Goal: Check status: Check status

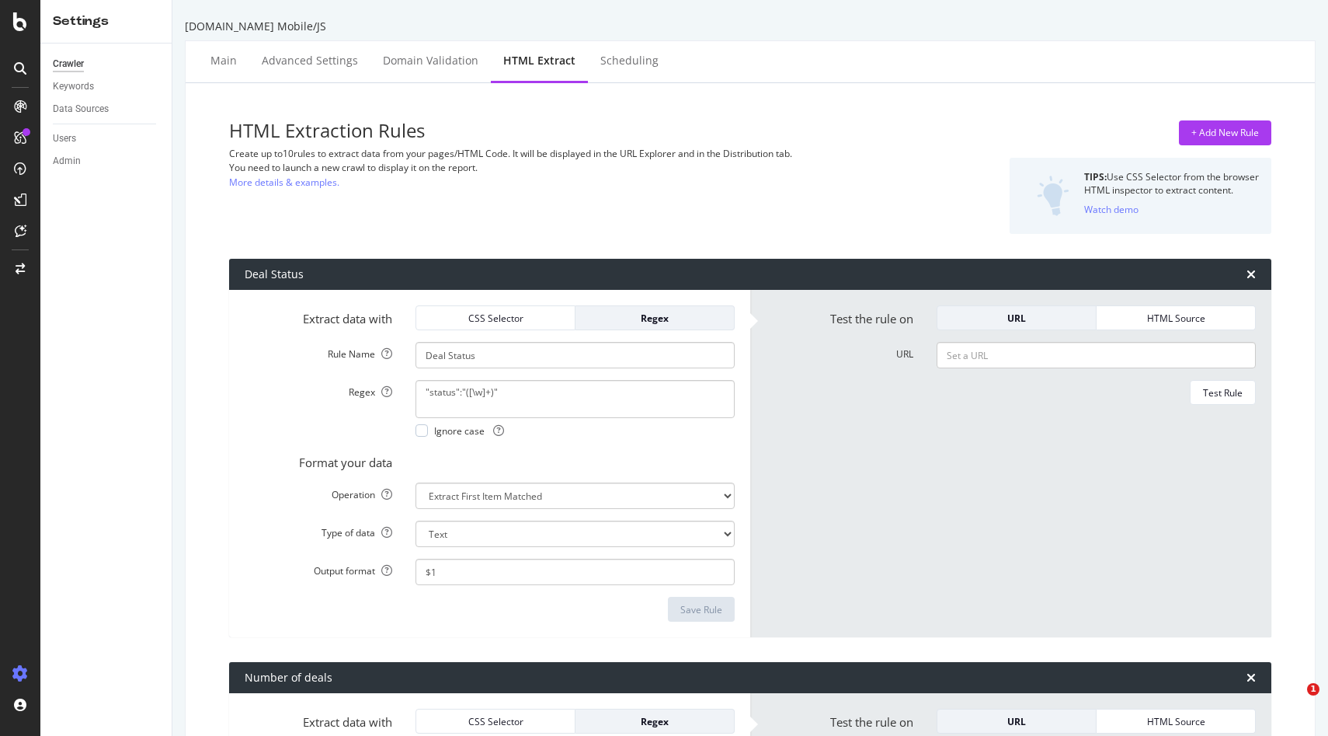
select select "count"
select select "exist"
select select "list"
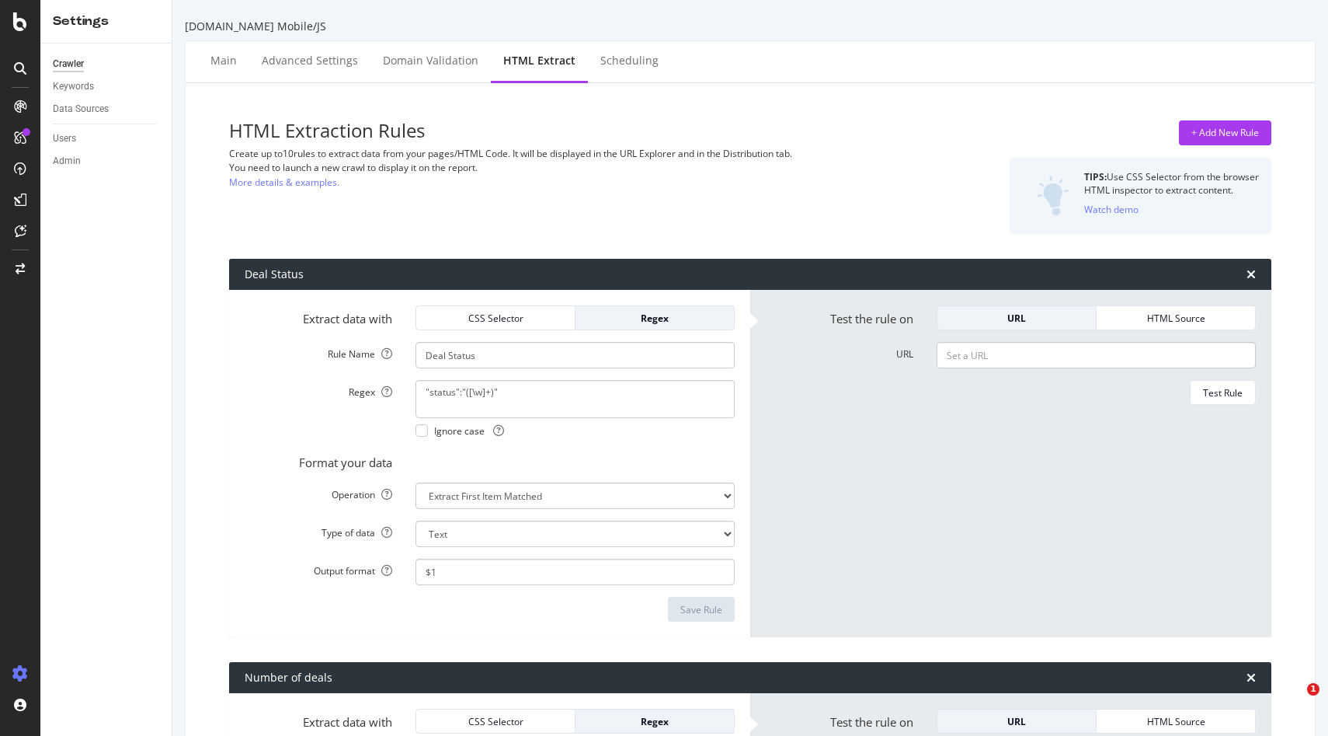
select select "list"
click at [26, 17] on icon at bounding box center [20, 21] width 14 height 19
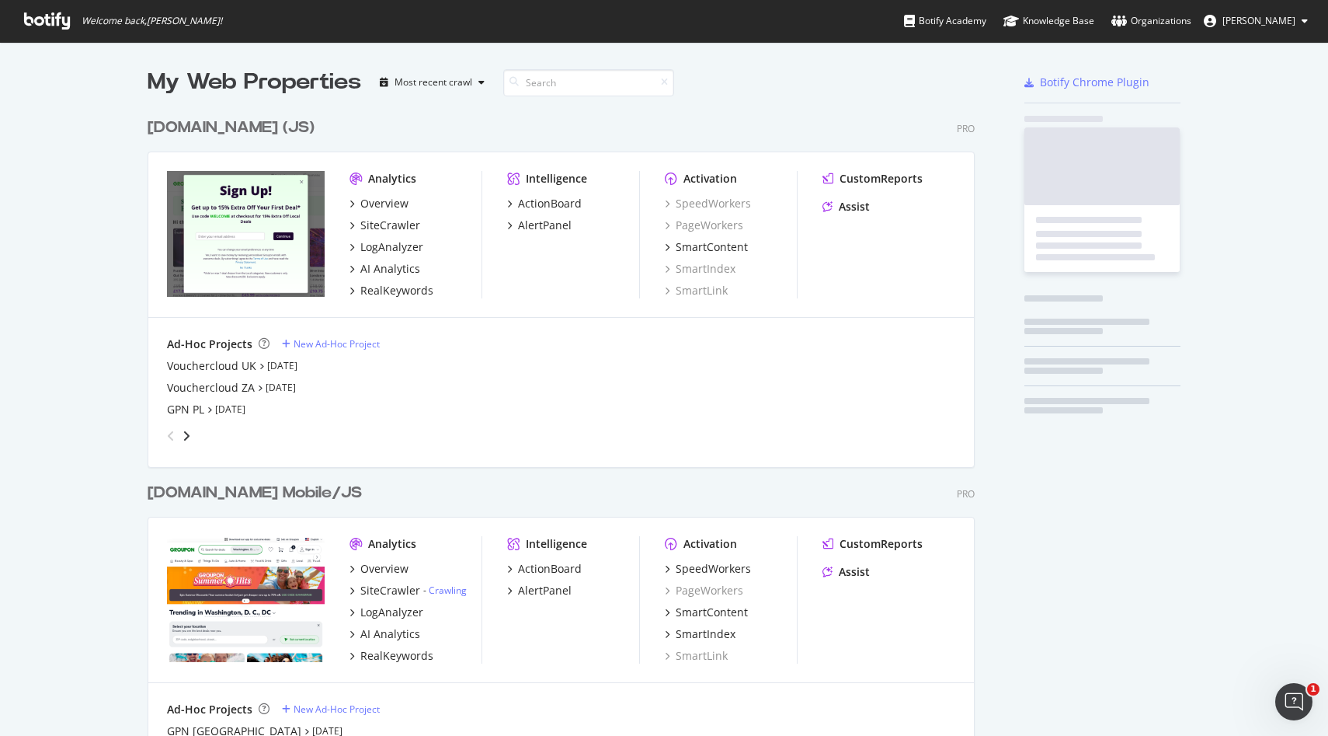
scroll to position [724, 1305]
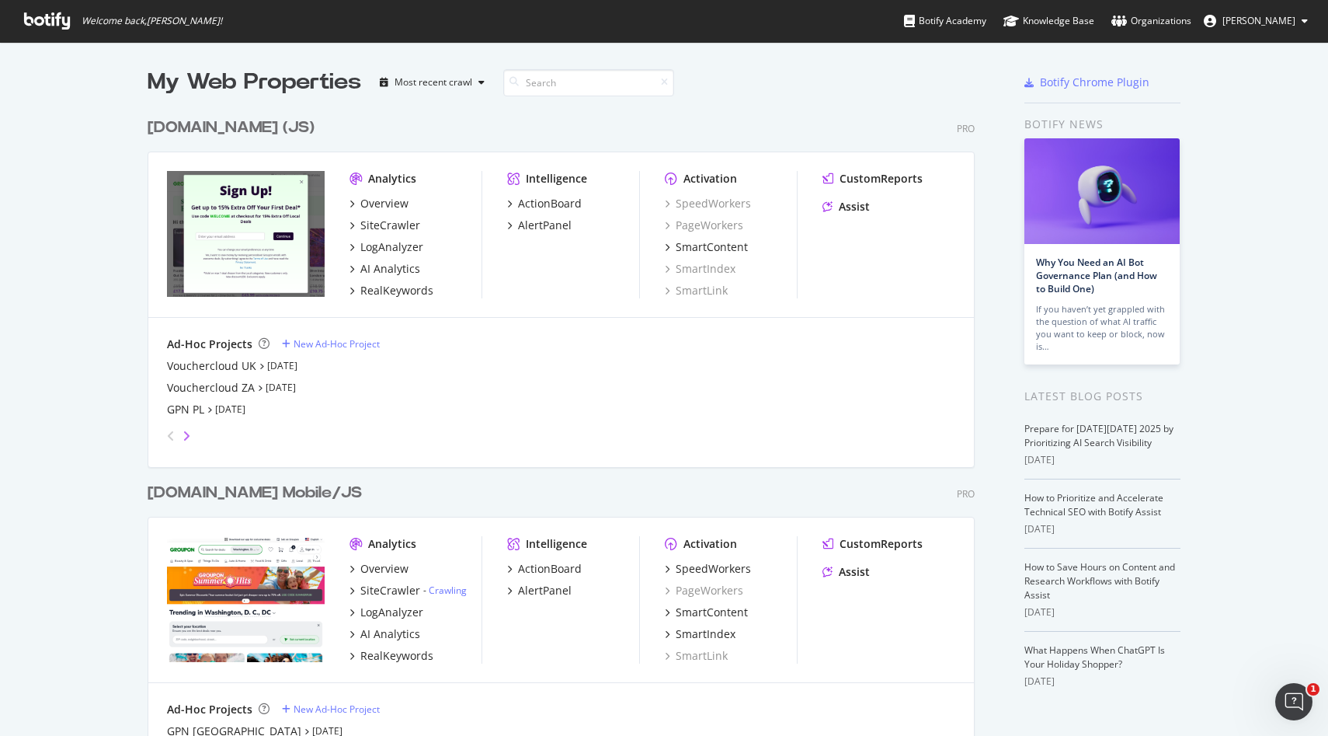
click at [183, 432] on icon "angle-right" at bounding box center [187, 436] width 8 height 12
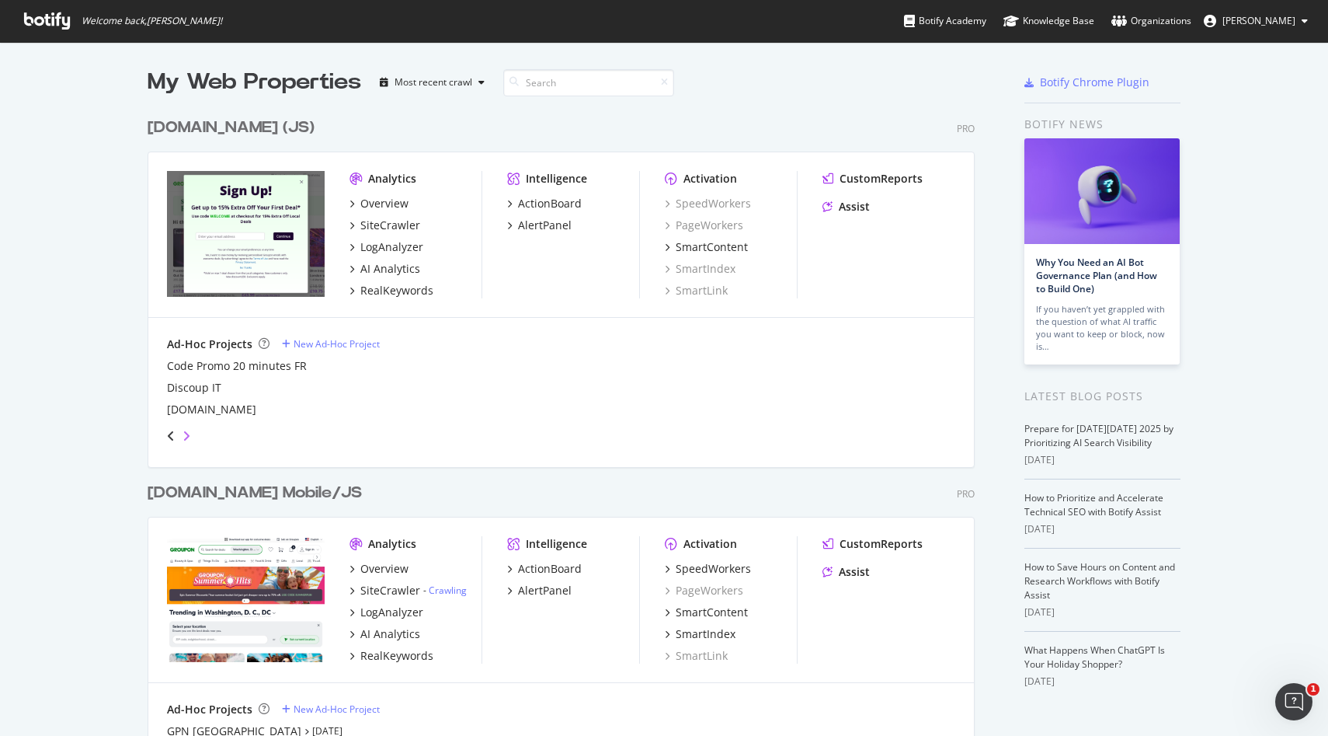
click at [183, 432] on icon "angle-right" at bounding box center [187, 436] width 8 height 12
click at [161, 432] on div "angle-left" at bounding box center [171, 435] width 20 height 25
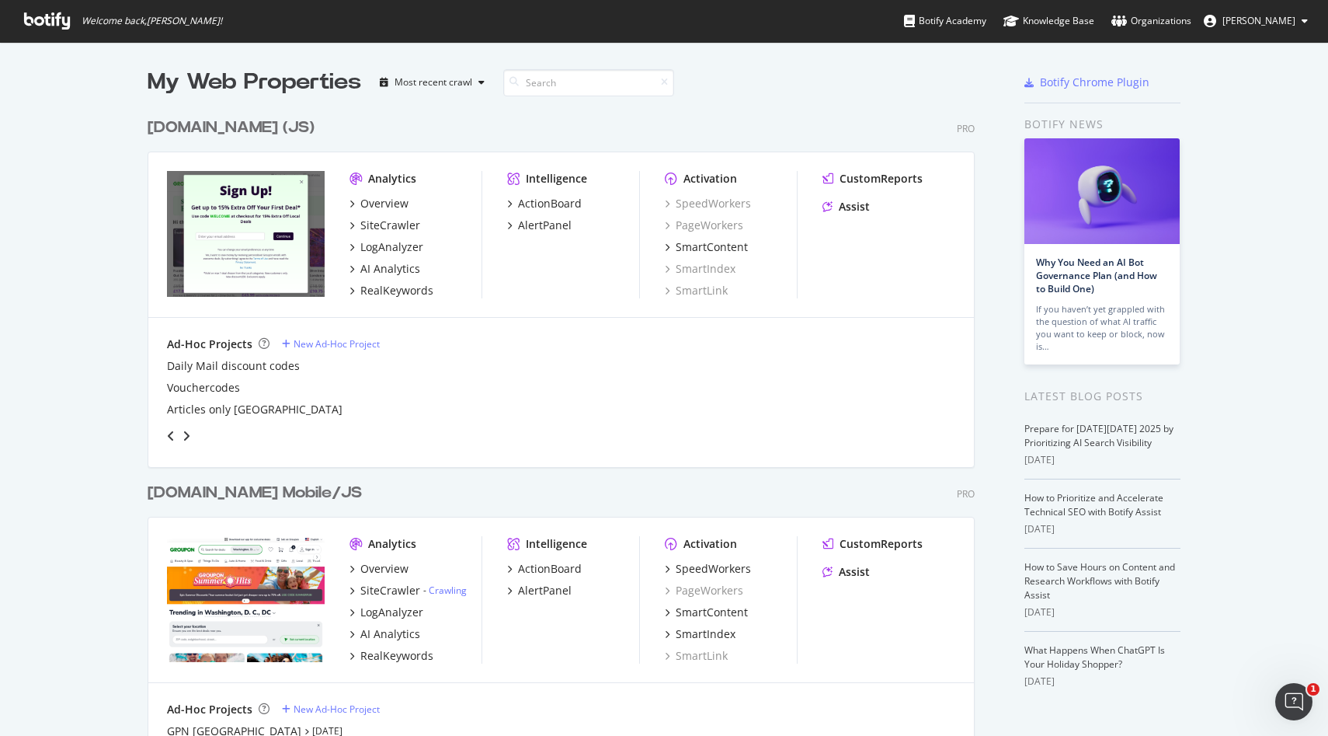
click at [161, 432] on div "angle-left" at bounding box center [171, 435] width 20 height 25
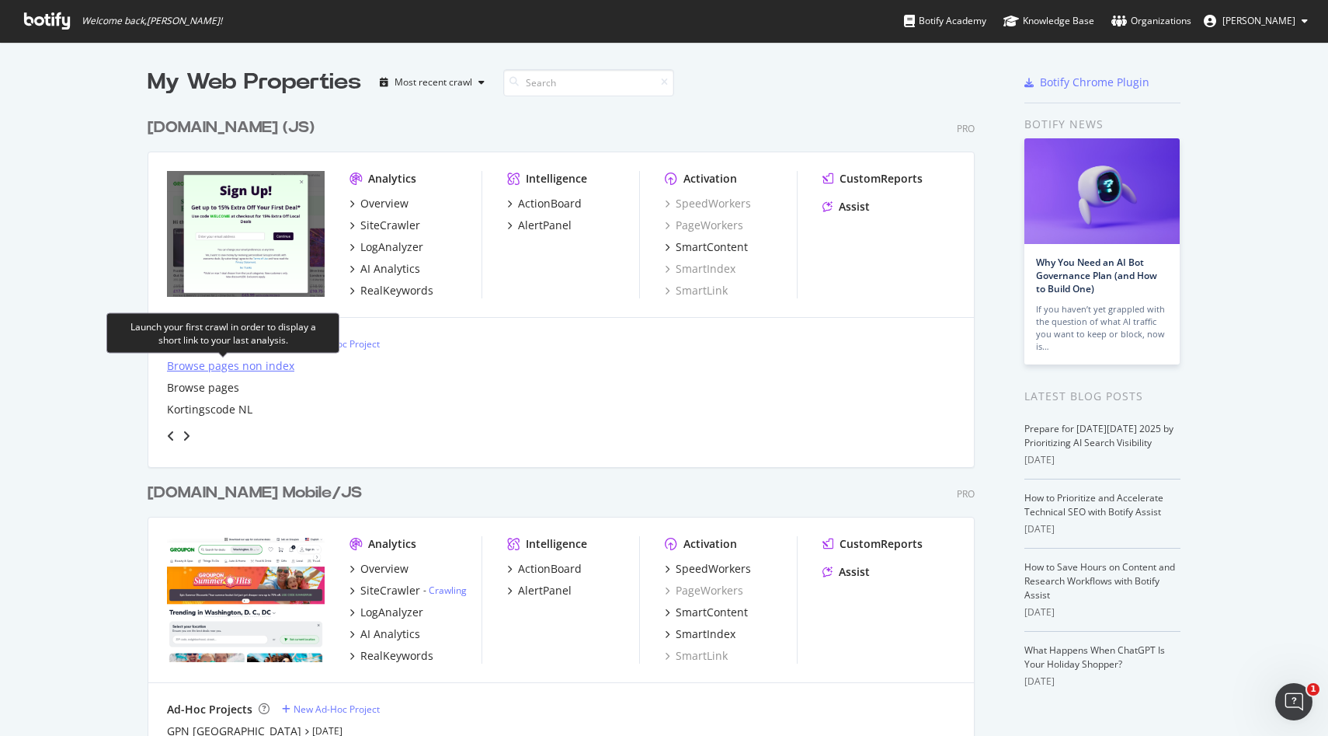
click at [248, 368] on div "Browse pages non index" at bounding box center [230, 366] width 127 height 16
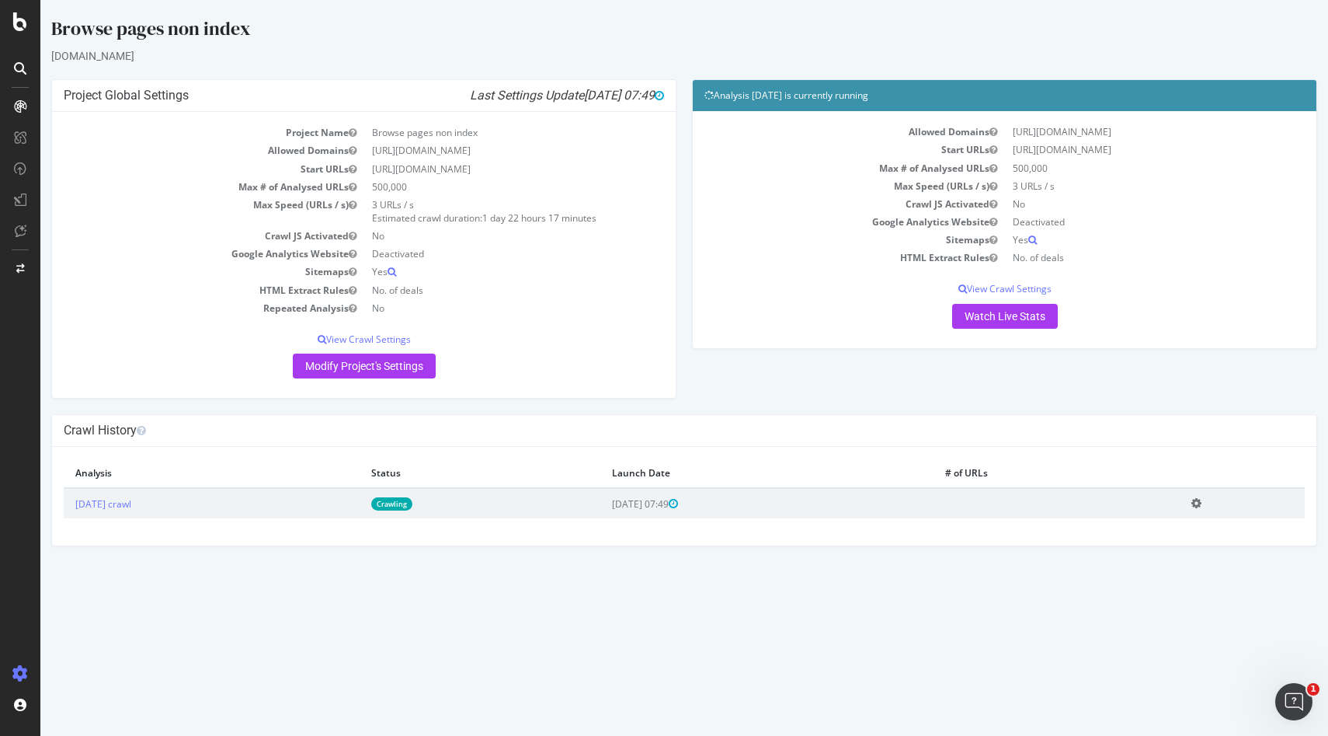
click at [413, 506] on link "Crawling" at bounding box center [391, 503] width 41 height 13
